Goal: Information Seeking & Learning: Learn about a topic

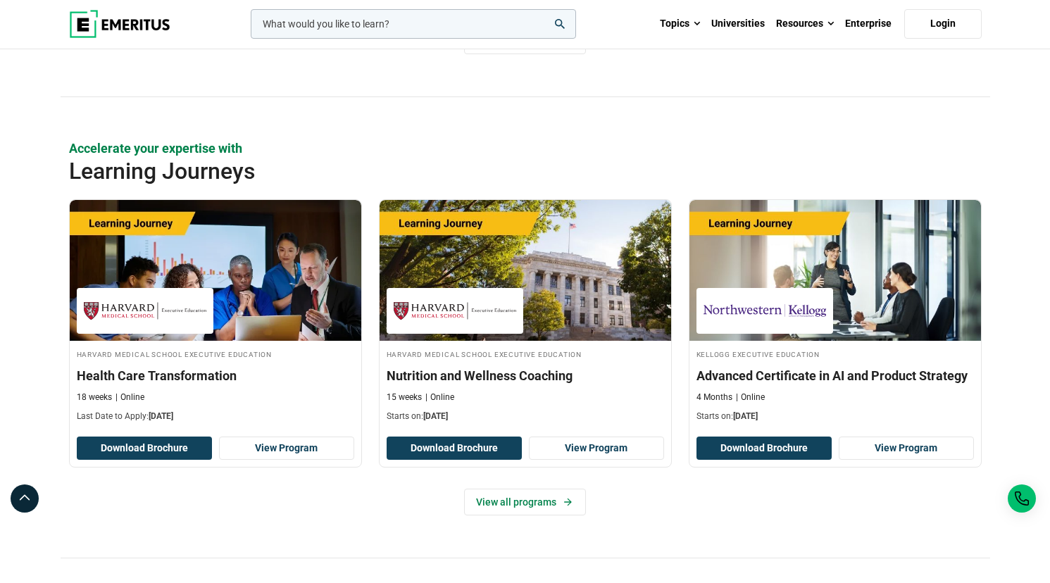
scroll to position [2486, 0]
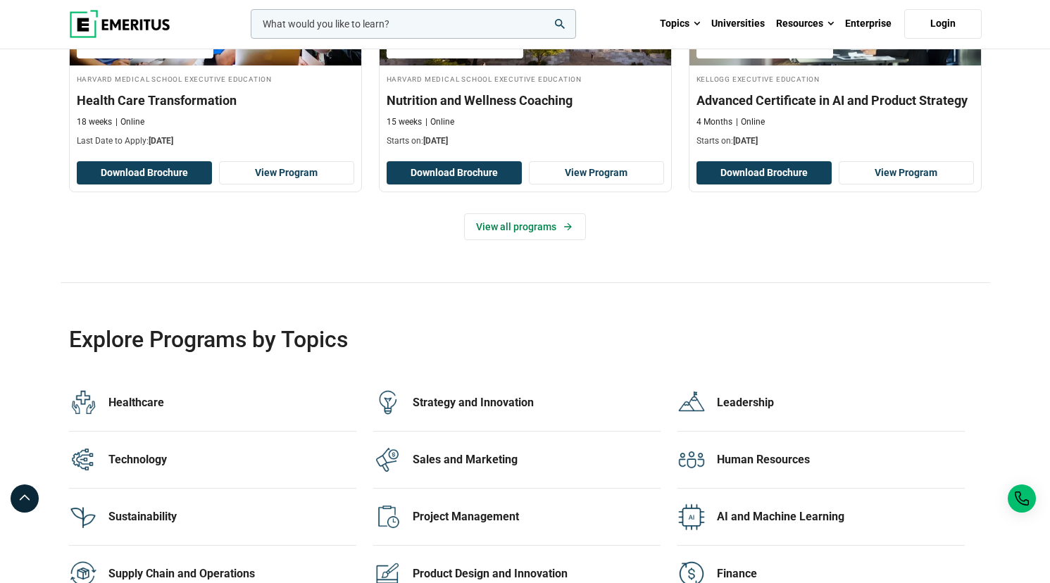
scroll to position [2587, 0]
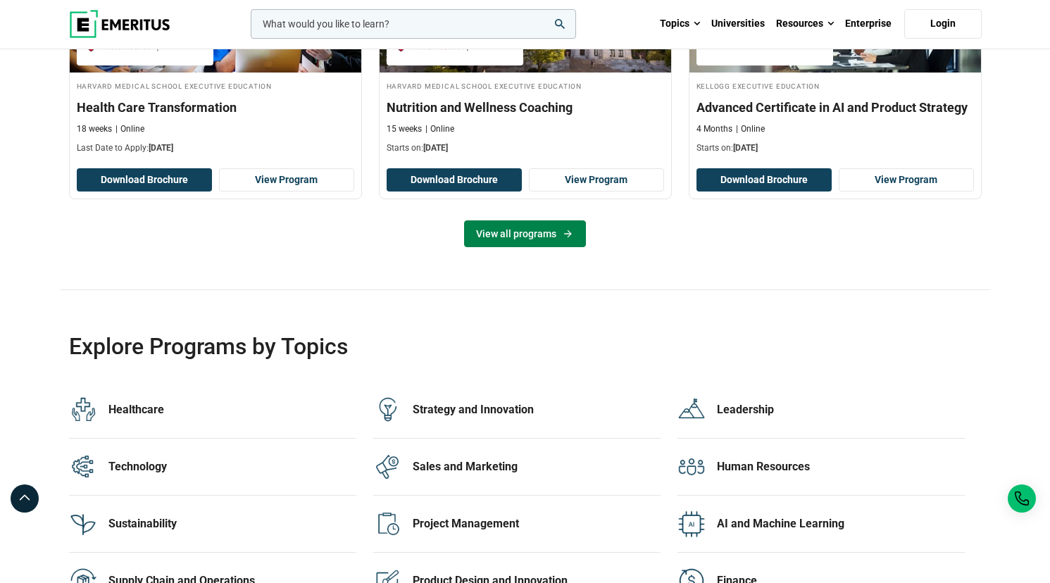
click at [530, 222] on link "View all programs" at bounding box center [525, 233] width 122 height 27
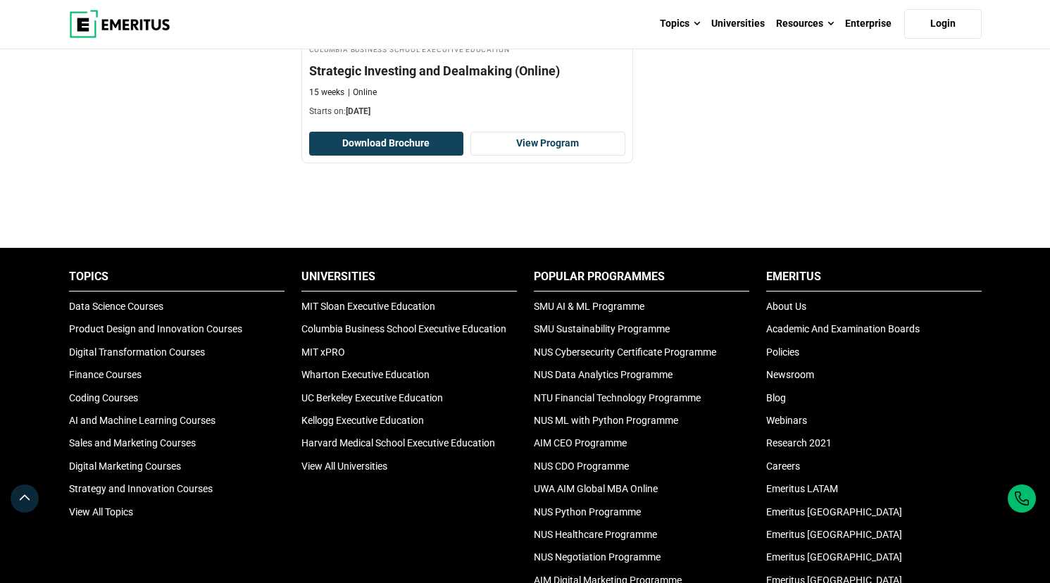
scroll to position [2293, 0]
